Goal: Task Accomplishment & Management: Manage account settings

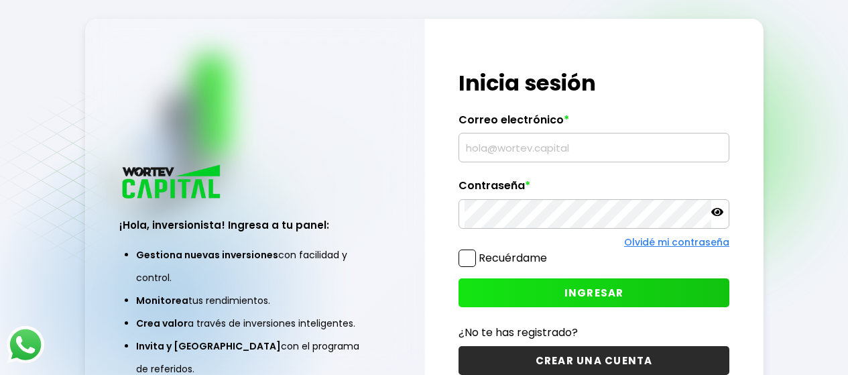
type input "[EMAIL_ADDRESS][DOMAIN_NAME]"
click at [589, 284] on button "INGRESAR" at bounding box center [593, 292] width 271 height 29
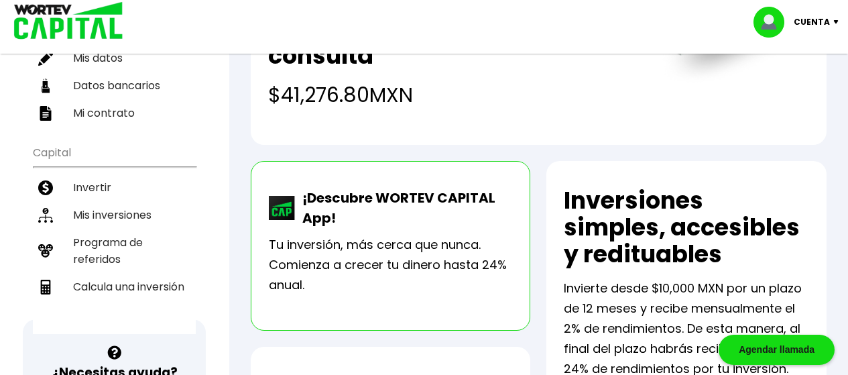
scroll to position [92, 0]
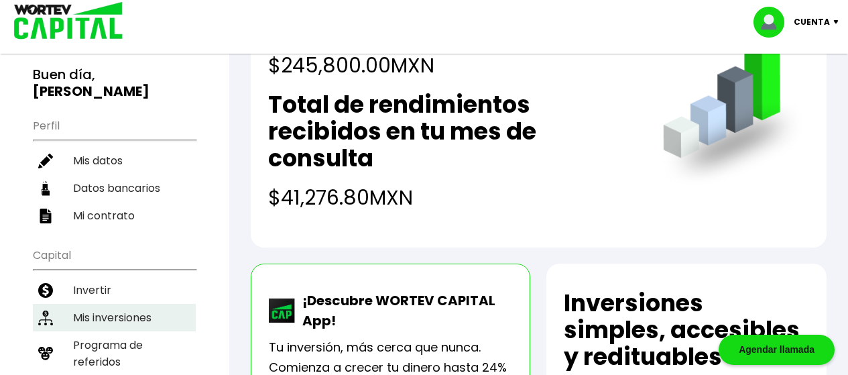
click at [129, 318] on li "Mis inversiones" at bounding box center [114, 317] width 163 height 27
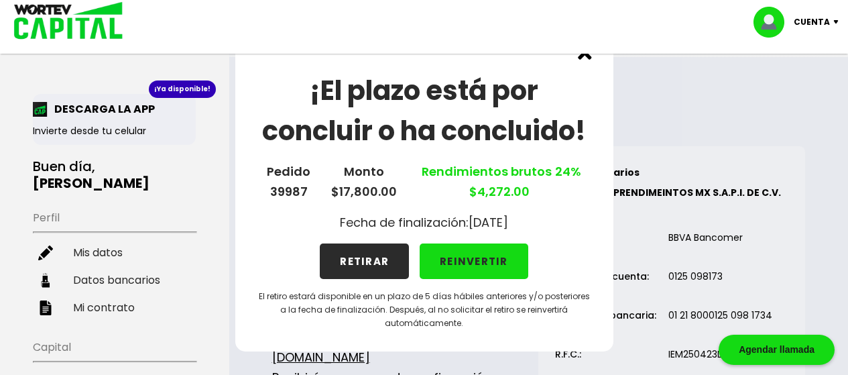
click at [339, 267] on button "RETIRAR" at bounding box center [364, 261] width 89 height 36
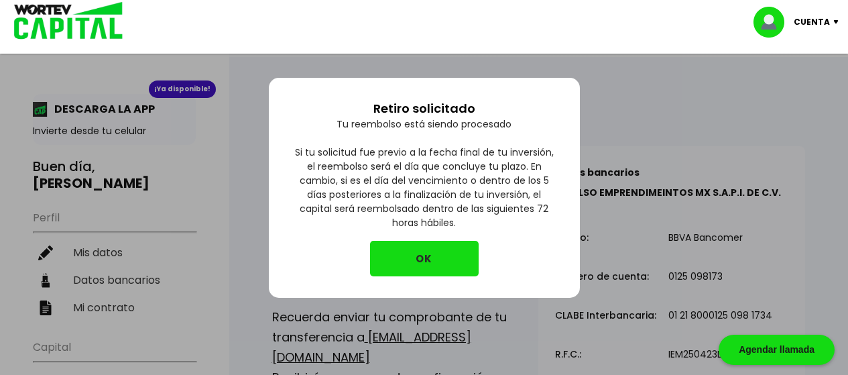
click at [413, 259] on button "OK" at bounding box center [424, 259] width 109 height 36
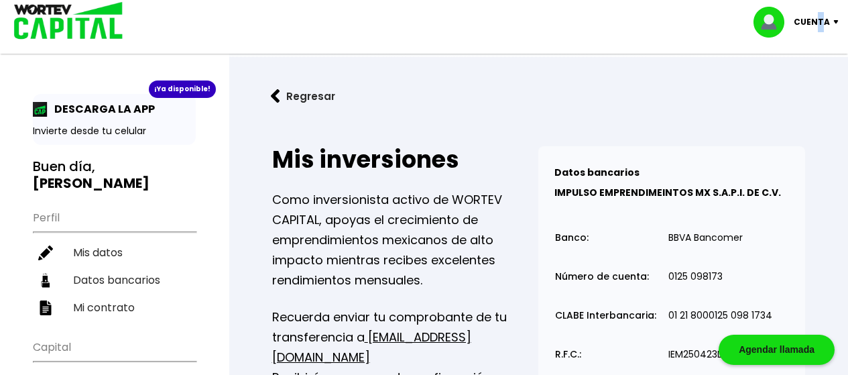
click at [822, 16] on p "Cuenta" at bounding box center [812, 22] width 36 height 20
click at [803, 90] on li "Cerrar sesión" at bounding box center [797, 89] width 107 height 27
